Goal: Information Seeking & Learning: Learn about a topic

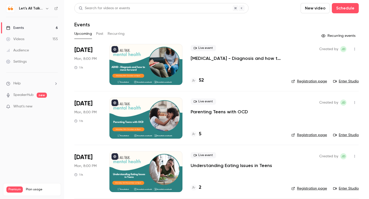
click at [24, 50] on div "Audience" at bounding box center [17, 50] width 23 height 5
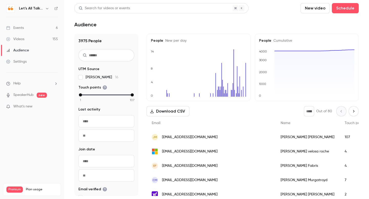
click at [19, 29] on div "Events" at bounding box center [15, 27] width 18 height 5
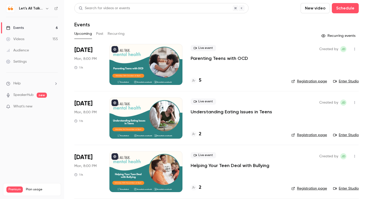
scroll to position [5, 0]
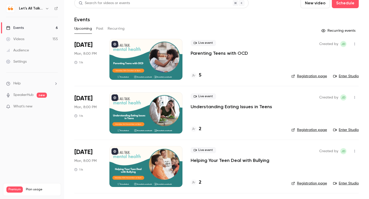
click at [18, 40] on div "Videos" at bounding box center [15, 39] width 18 height 5
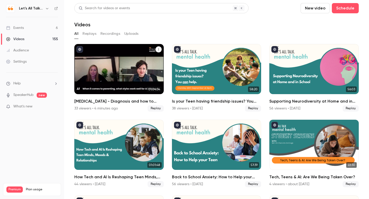
click at [120, 77] on div "ADHD - Diagnosis and how to move forward" at bounding box center [118, 69] width 89 height 50
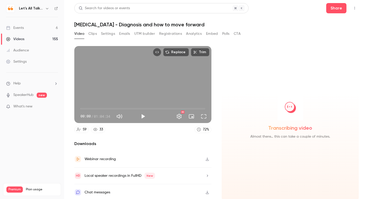
click at [171, 34] on button "Registrations" at bounding box center [170, 34] width 23 height 8
